Goal: Navigation & Orientation: Find specific page/section

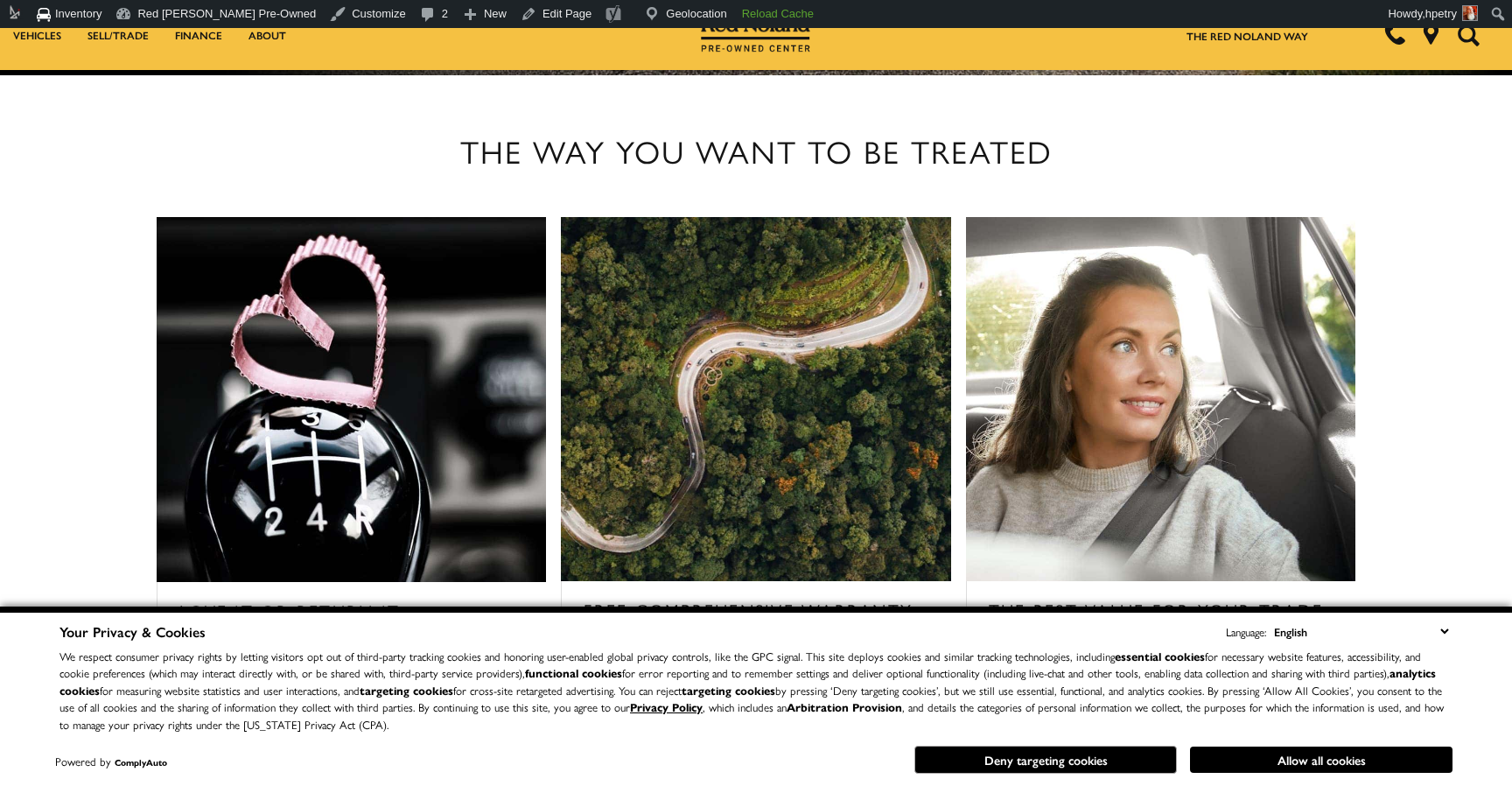
scroll to position [2068, 0]
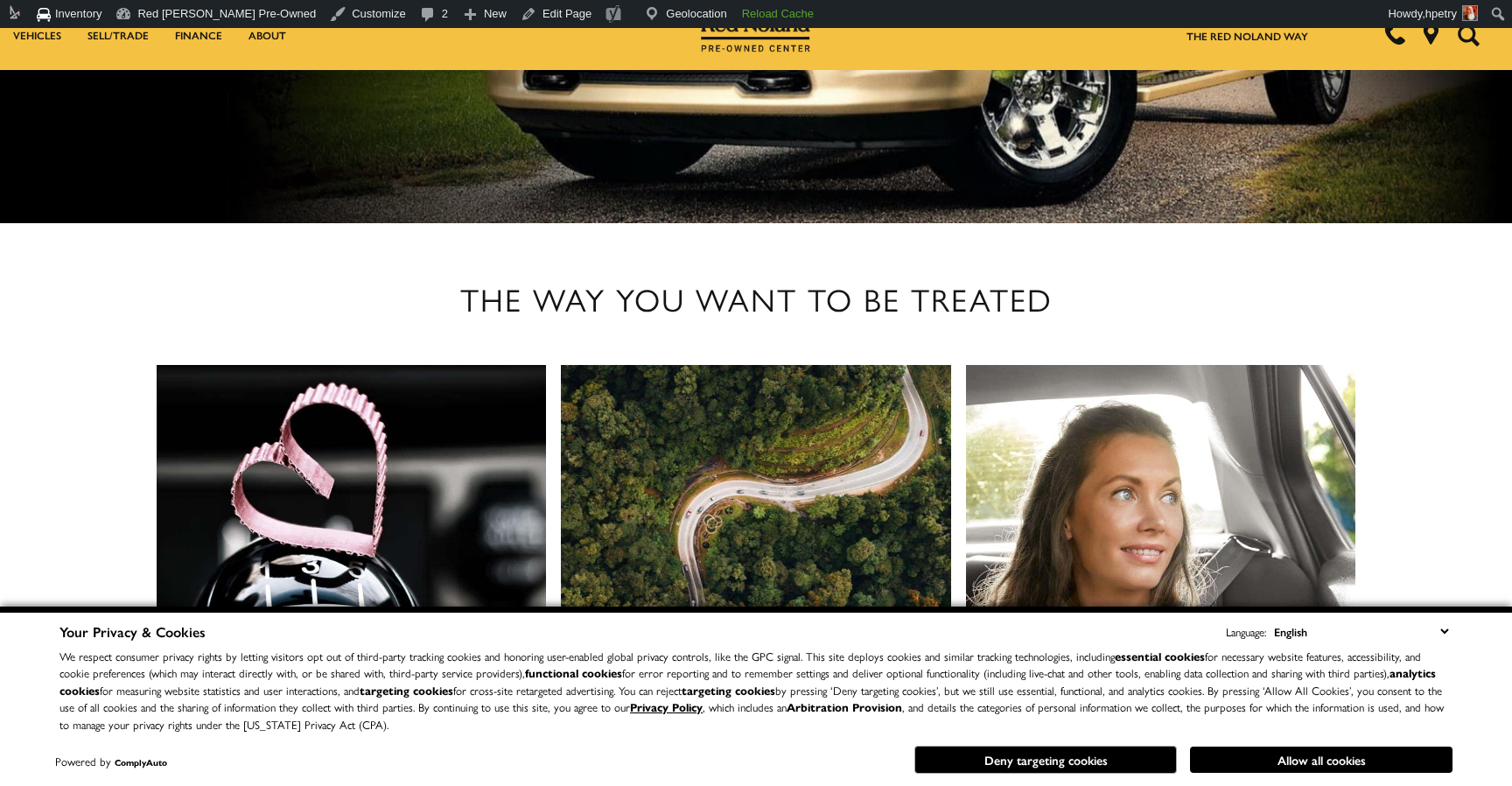
scroll to position [2068, 0]
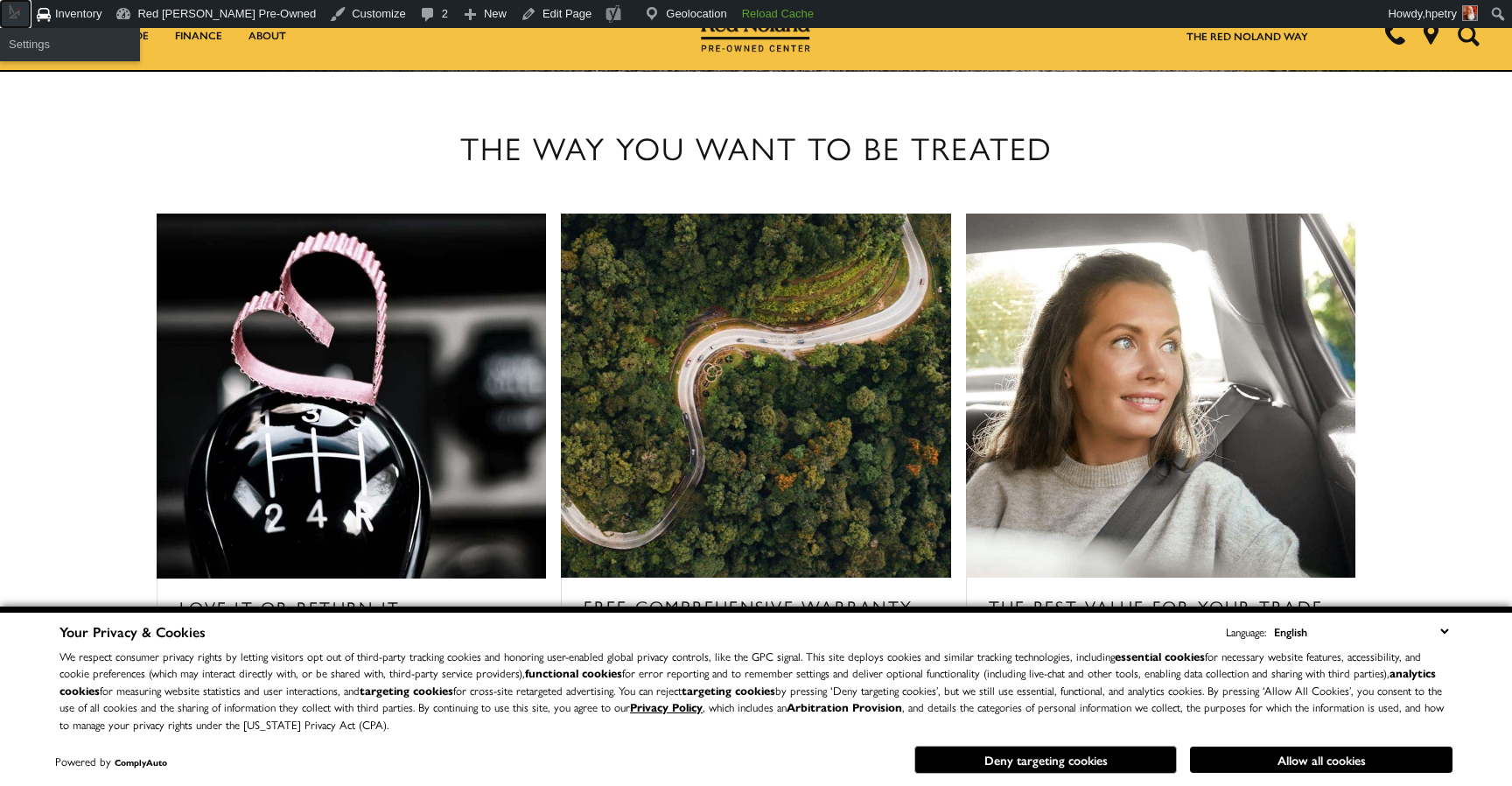
click at [18, 18] on span "Toolbar" at bounding box center [15, 12] width 18 height 18
